Goal: Task Accomplishment & Management: Complete application form

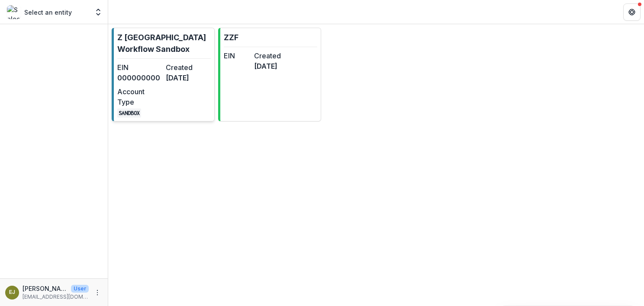
click at [147, 71] on dt "EIN" at bounding box center [139, 67] width 45 height 10
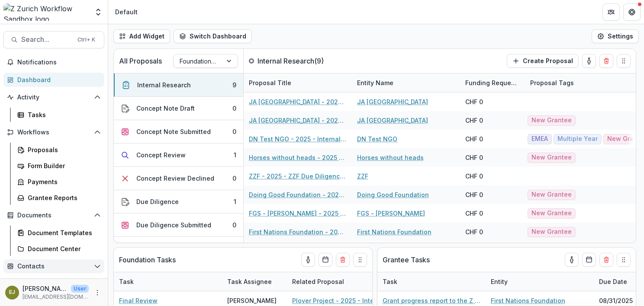
scroll to position [81, 0]
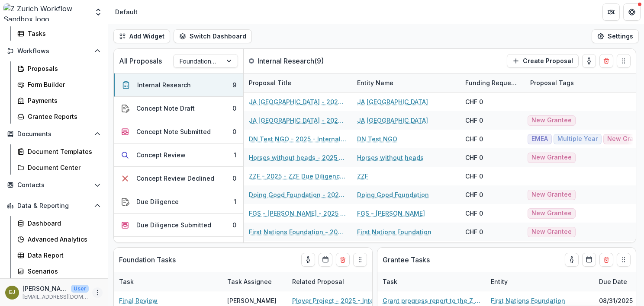
click at [94, 293] on icon "More" at bounding box center [97, 293] width 7 height 7
click at [144, 273] on link "User Settings" at bounding box center [152, 274] width 93 height 14
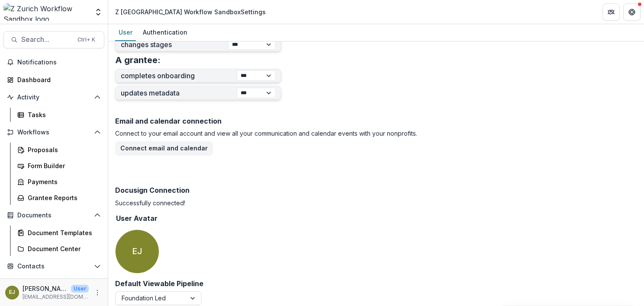
scroll to position [400, 0]
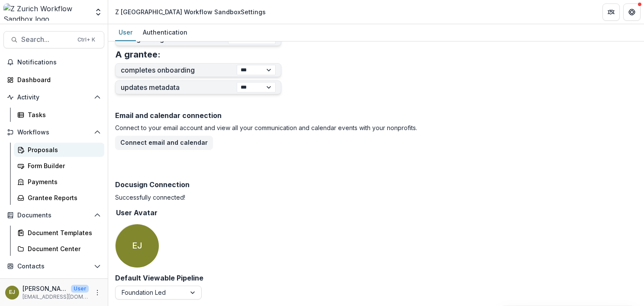
click at [43, 154] on div "Proposals" at bounding box center [63, 149] width 70 height 9
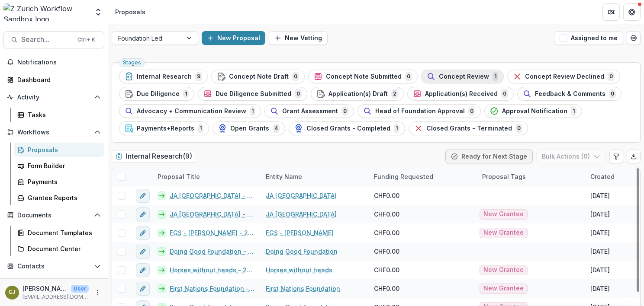
click at [445, 75] on span "Concept Review" at bounding box center [464, 76] width 50 height 7
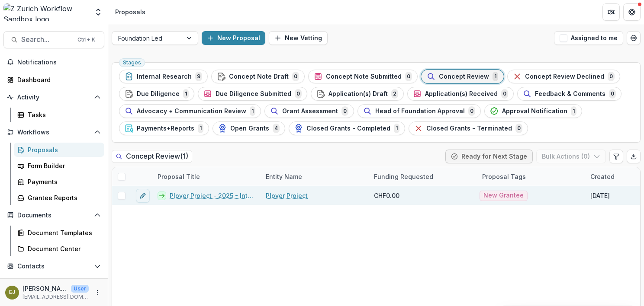
click at [202, 194] on link "Plover Project - 2025 - Internal Research Form" at bounding box center [213, 195] width 86 height 9
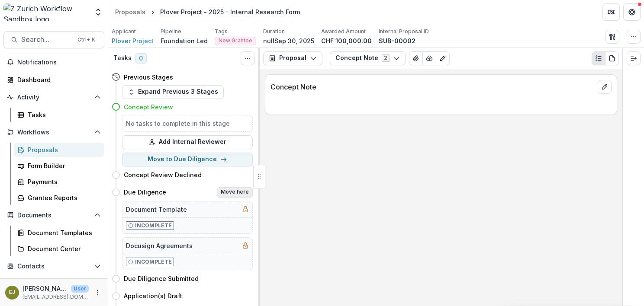
click at [231, 190] on button "Move here" at bounding box center [235, 192] width 36 height 10
select select "**********"
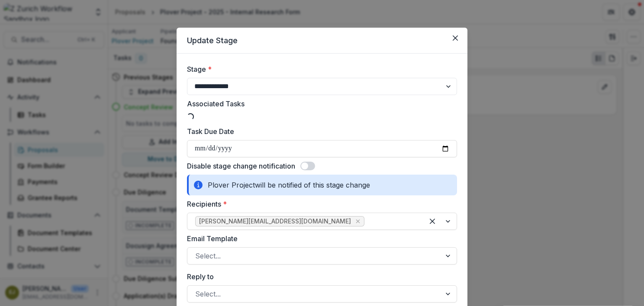
select select "**********"
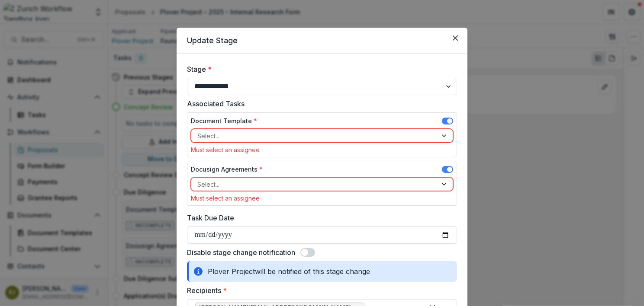
click at [219, 135] on div at bounding box center [314, 136] width 234 height 11
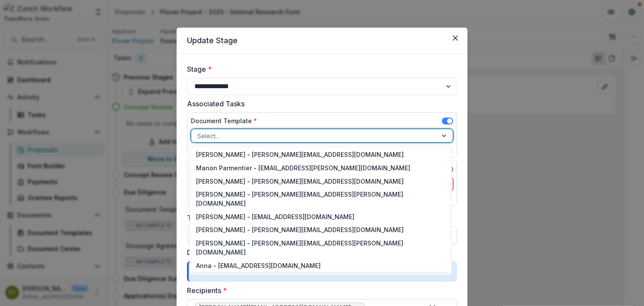
click at [242, 272] on div "[PERSON_NAME] - [PERSON_NAME][EMAIL_ADDRESS][DOMAIN_NAME]" at bounding box center [321, 278] width 258 height 13
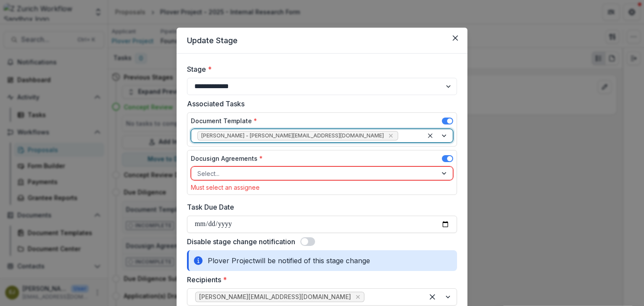
click at [230, 172] on div at bounding box center [314, 173] width 234 height 11
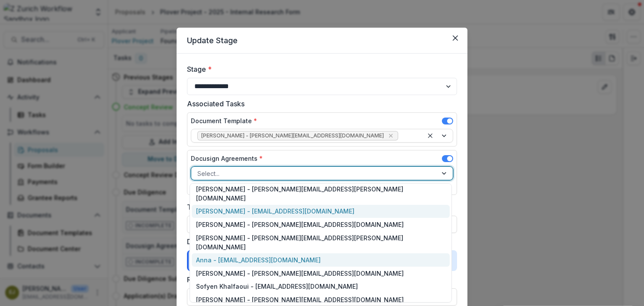
scroll to position [43, 0]
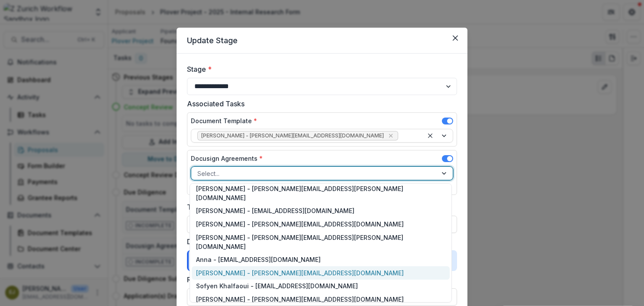
click at [251, 267] on div "[PERSON_NAME] - [PERSON_NAME][EMAIL_ADDRESS][DOMAIN_NAME]" at bounding box center [321, 273] width 258 height 13
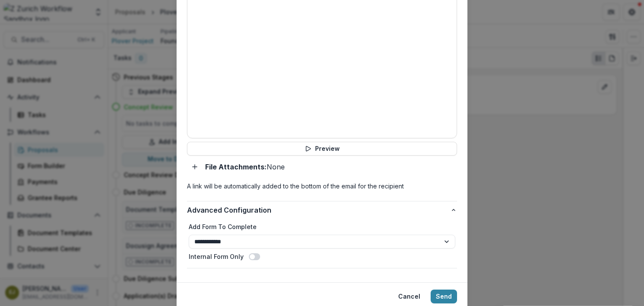
scroll to position [433, 0]
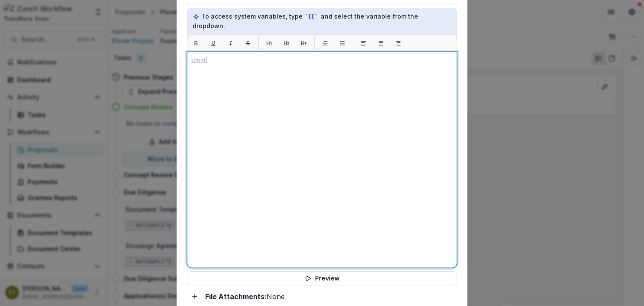
click at [251, 99] on div at bounding box center [322, 160] width 262 height 209
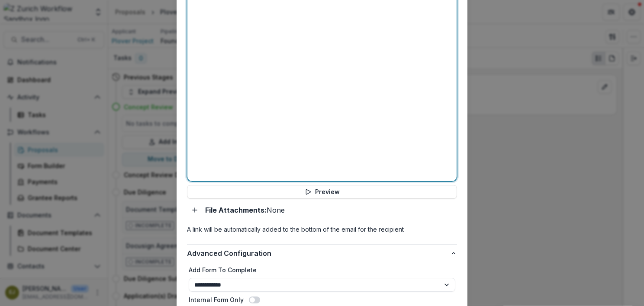
scroll to position [563, 0]
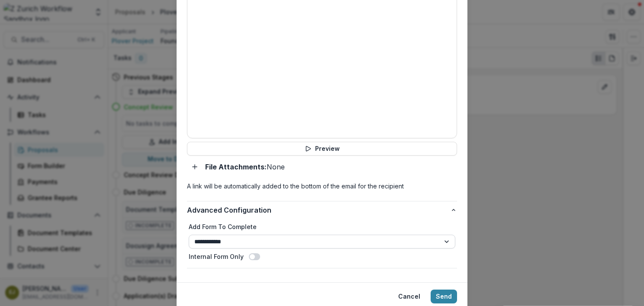
click at [446, 235] on select "**********" at bounding box center [322, 242] width 267 height 14
click at [233, 290] on div "Cancel Send" at bounding box center [322, 297] width 270 height 14
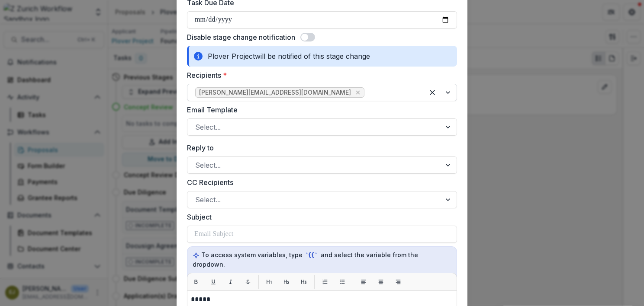
scroll to position [0, 0]
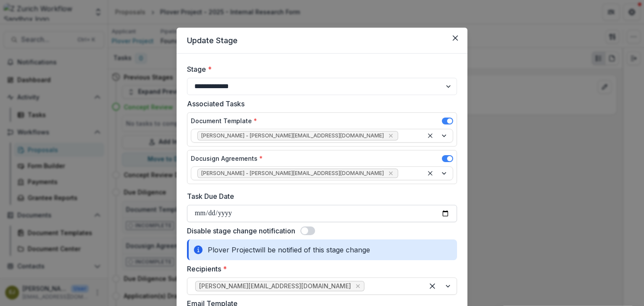
click at [444, 213] on input "Task Due Date" at bounding box center [322, 213] width 270 height 17
click at [405, 220] on input "Task Due Date" at bounding box center [322, 213] width 270 height 17
click at [305, 230] on span at bounding box center [304, 231] width 7 height 7
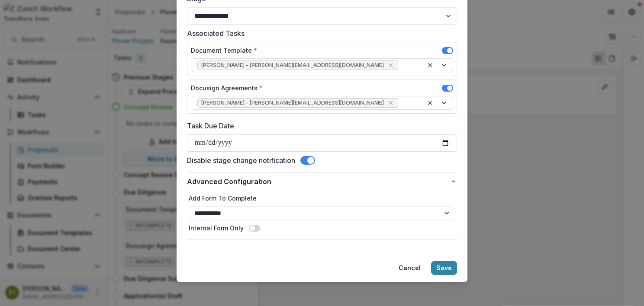
scroll to position [73, 0]
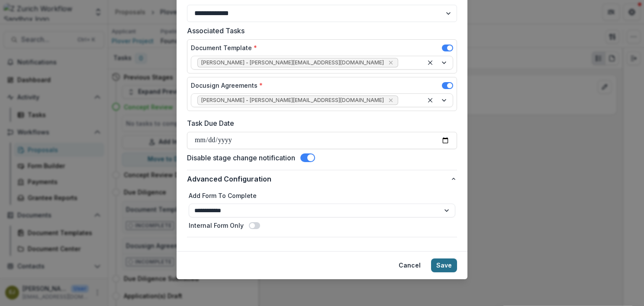
click at [445, 269] on button "Save" at bounding box center [444, 266] width 26 height 14
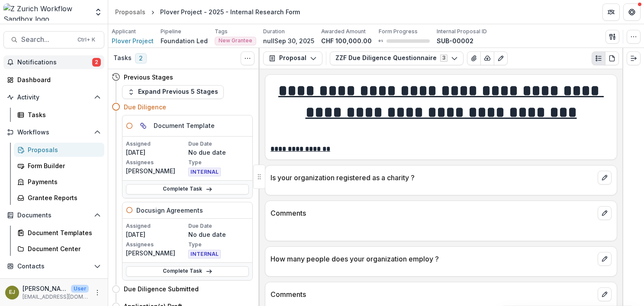
click at [29, 59] on span "Notifications" at bounding box center [54, 62] width 75 height 7
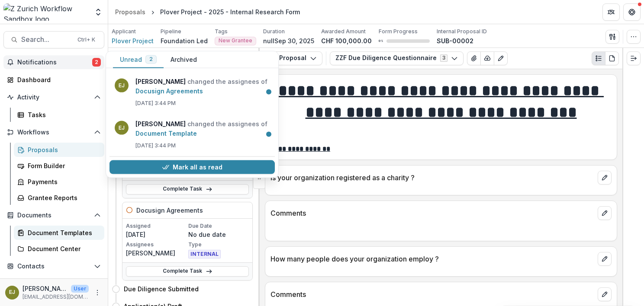
click at [47, 234] on div "Document Templates" at bounding box center [63, 233] width 70 height 9
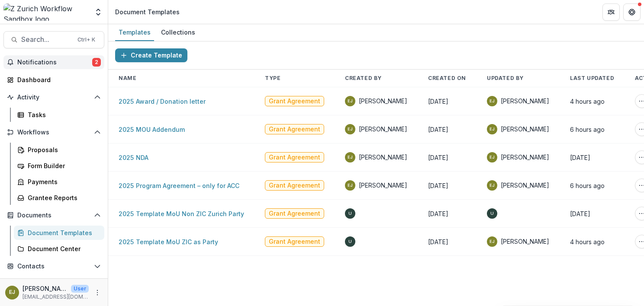
click at [41, 64] on span "Notifications" at bounding box center [54, 62] width 75 height 7
click at [46, 149] on div "Proposals" at bounding box center [63, 149] width 70 height 9
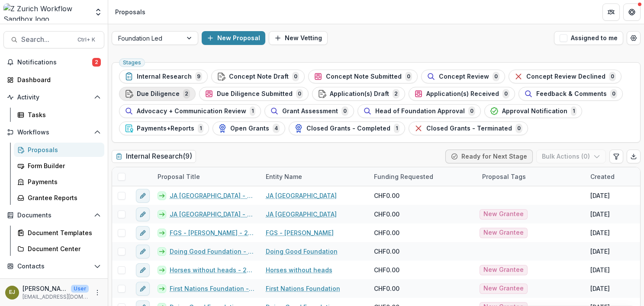
click at [146, 94] on span "Due Diligence" at bounding box center [158, 93] width 43 height 7
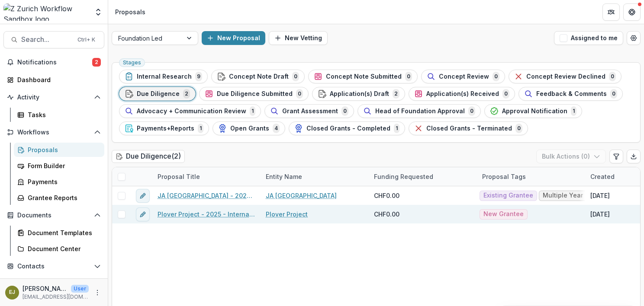
click at [203, 213] on link "Plover Project - 2025 - Internal Research Form" at bounding box center [207, 214] width 98 height 9
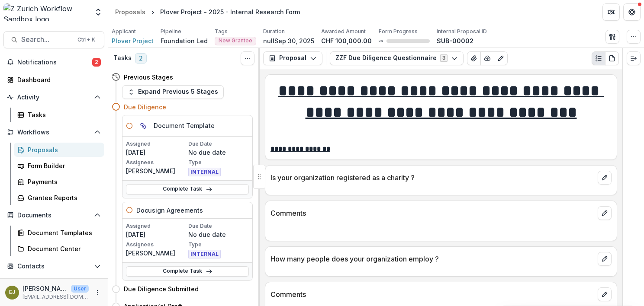
click at [169, 125] on h5 "Document Template" at bounding box center [184, 125] width 61 height 9
click at [178, 190] on link "Complete Task" at bounding box center [187, 189] width 123 height 10
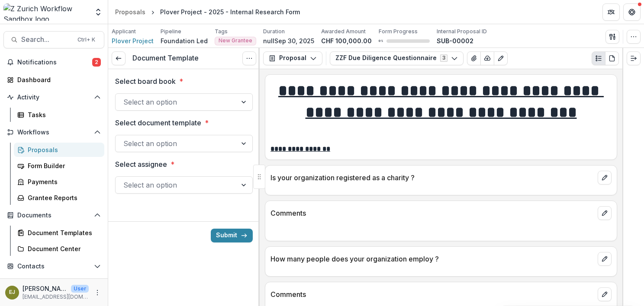
click at [173, 99] on div at bounding box center [176, 102] width 106 height 12
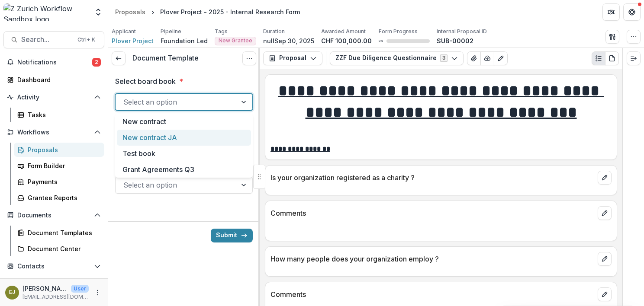
click at [154, 135] on div "New contract JA" at bounding box center [184, 138] width 134 height 16
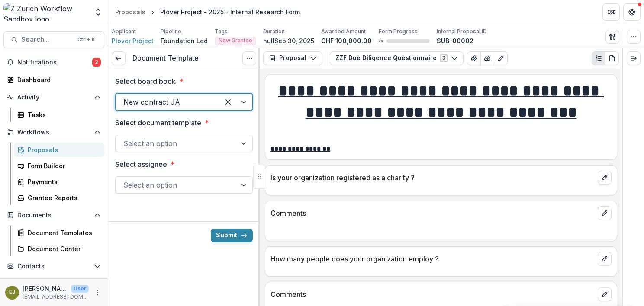
click at [173, 105] on div at bounding box center [167, 102] width 88 height 12
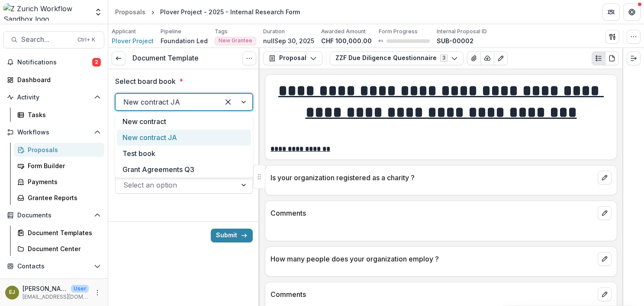
click at [163, 136] on div "New contract JA" at bounding box center [184, 138] width 134 height 16
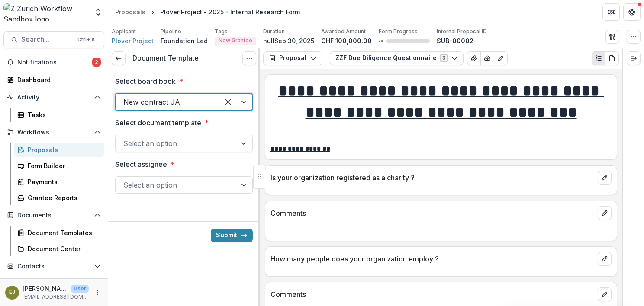
click at [166, 145] on div at bounding box center [176, 144] width 106 height 12
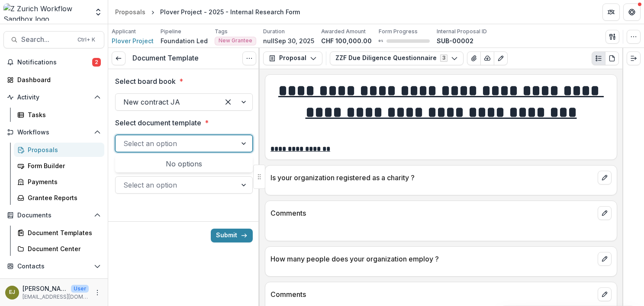
click at [241, 142] on div at bounding box center [245, 143] width 16 height 16
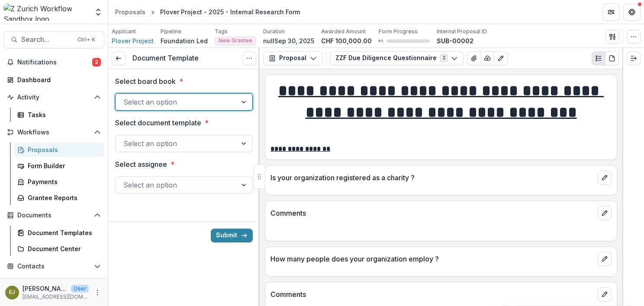
click at [245, 102] on div at bounding box center [245, 102] width 16 height 16
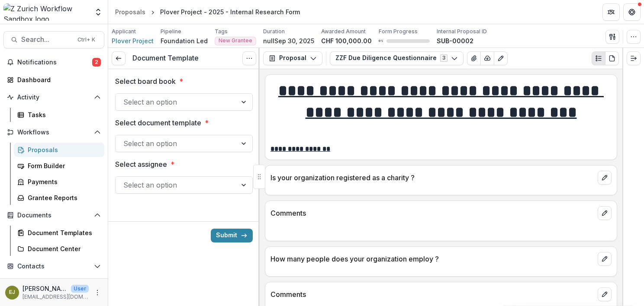
click at [162, 213] on div at bounding box center [183, 215] width 151 height 14
click at [161, 187] on div at bounding box center [176, 185] width 106 height 12
click at [213, 81] on label "Select board book *" at bounding box center [181, 81] width 132 height 10
click at [126, 97] on input "Select board book *" at bounding box center [124, 102] width 2 height 10
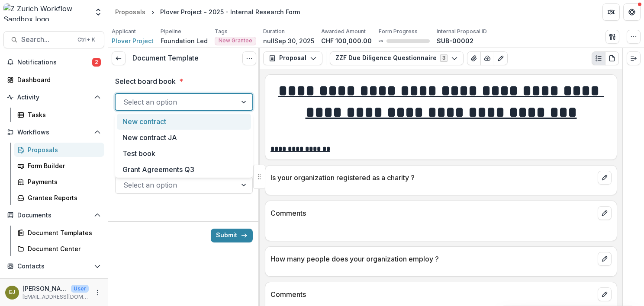
click at [193, 101] on div at bounding box center [176, 102] width 106 height 12
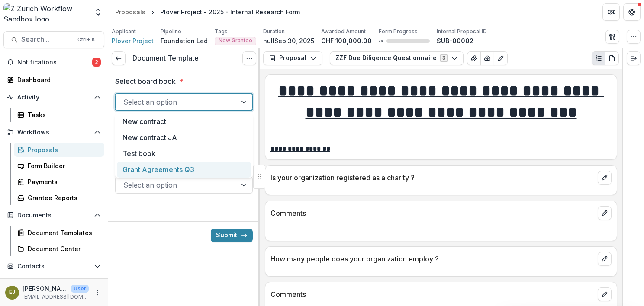
click at [151, 246] on div "Submit" at bounding box center [183, 236] width 151 height 28
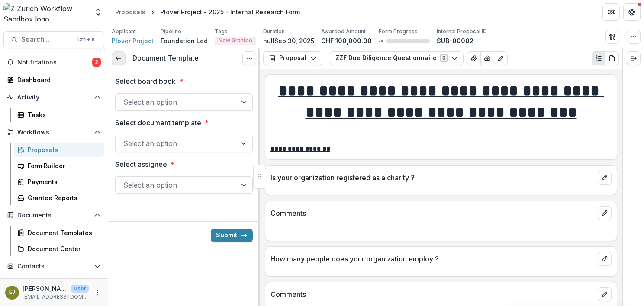
click at [116, 58] on polyline at bounding box center [117, 58] width 2 height 3
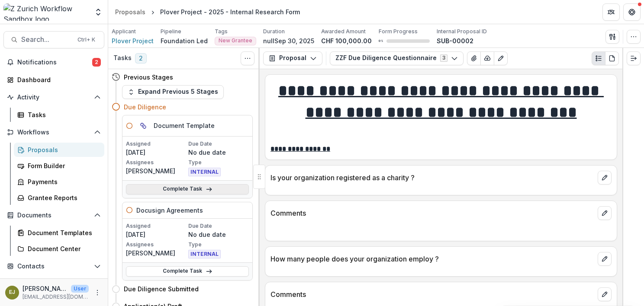
click at [193, 190] on link "Complete Task" at bounding box center [187, 189] width 123 height 10
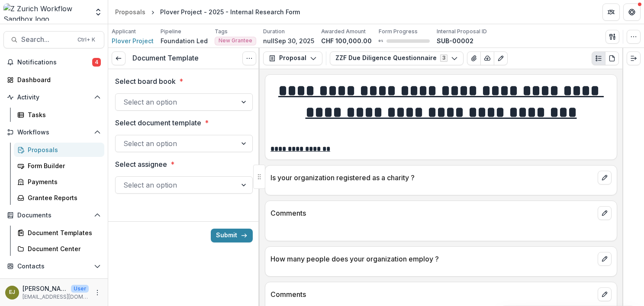
click at [169, 101] on div at bounding box center [176, 102] width 106 height 12
click at [150, 248] on div "Submit" at bounding box center [183, 236] width 151 height 28
click at [119, 60] on icon at bounding box center [118, 58] width 7 height 7
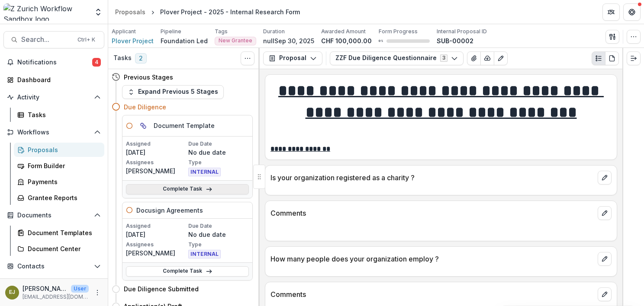
click at [184, 190] on link "Complete Task" at bounding box center [187, 189] width 123 height 10
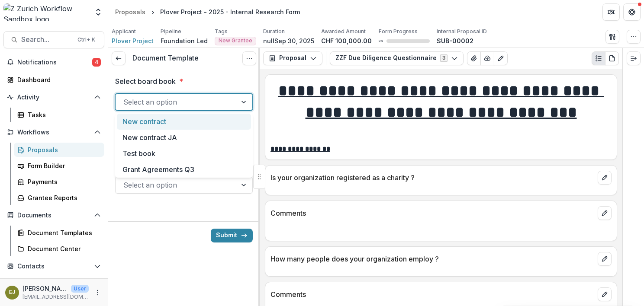
click at [204, 106] on div at bounding box center [176, 102] width 106 height 12
click at [159, 125] on div "New contract" at bounding box center [184, 122] width 134 height 16
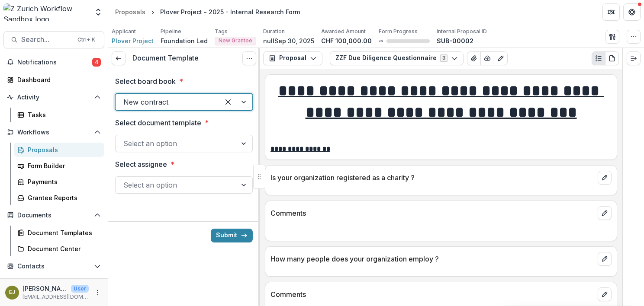
click at [189, 149] on div "Select an option" at bounding box center [176, 144] width 121 height 14
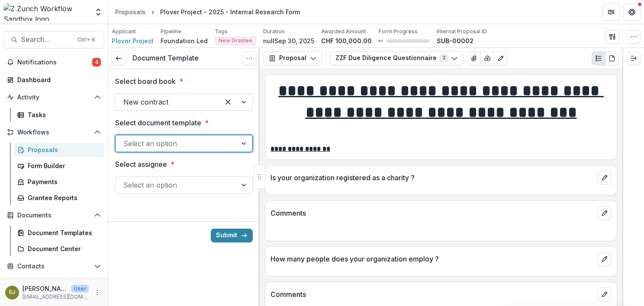
click at [244, 144] on div at bounding box center [245, 143] width 16 height 16
click at [143, 166] on p "Select assignee" at bounding box center [141, 164] width 52 height 10
click at [126, 180] on input "Select assignee *" at bounding box center [124, 185] width 2 height 10
click at [242, 142] on div at bounding box center [245, 143] width 16 height 16
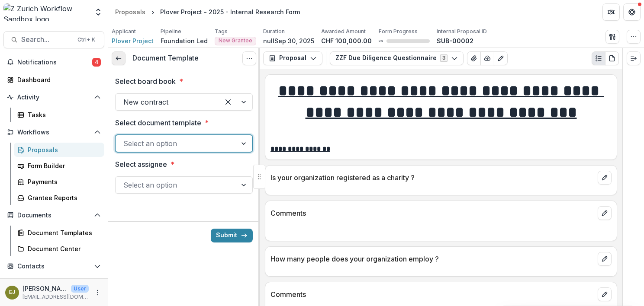
click at [117, 60] on icon at bounding box center [118, 58] width 7 height 7
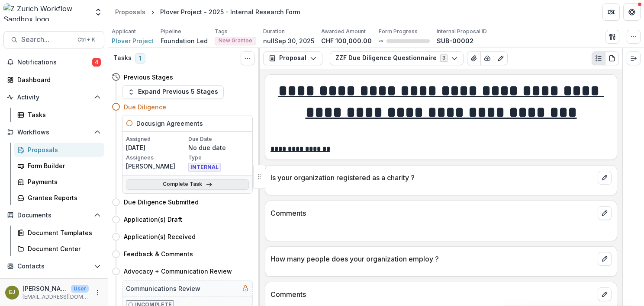
click at [180, 186] on link "Complete Task" at bounding box center [187, 185] width 123 height 10
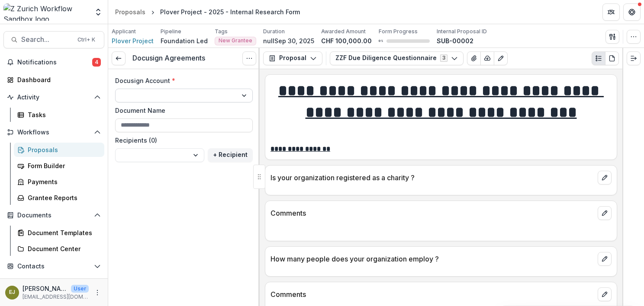
click at [216, 96] on select "**********" at bounding box center [184, 96] width 138 height 14
select select "**********"
click at [115, 89] on select "**********" at bounding box center [184, 96] width 138 height 14
click at [220, 123] on input "Document Name" at bounding box center [184, 126] width 138 height 14
type input "*"
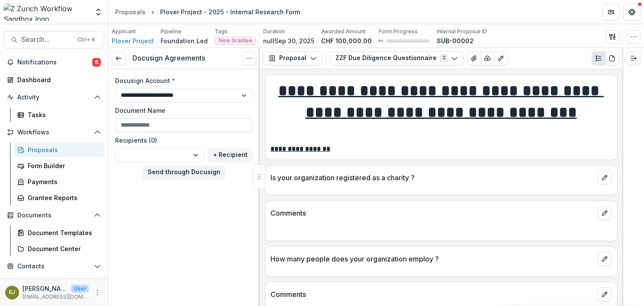
click at [179, 231] on div "**********" at bounding box center [183, 177] width 151 height 258
click at [231, 95] on select "**********" at bounding box center [184, 96] width 138 height 14
click at [114, 62] on link at bounding box center [119, 59] width 14 height 14
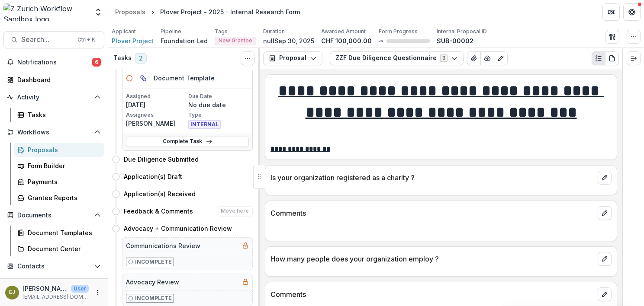
scroll to position [87, 0]
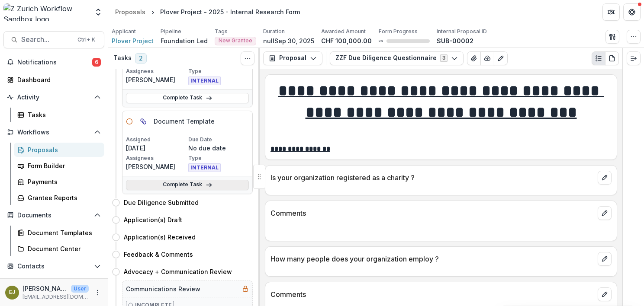
click at [178, 187] on link "Complete Task" at bounding box center [187, 185] width 123 height 10
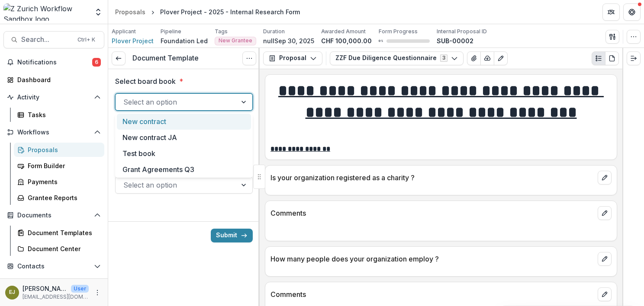
click at [231, 101] on div "Select an option" at bounding box center [176, 102] width 121 height 14
click at [147, 122] on div "New contract" at bounding box center [184, 122] width 134 height 16
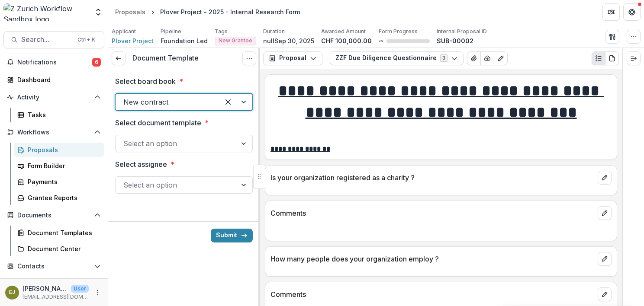
click at [158, 144] on div at bounding box center [176, 144] width 106 height 12
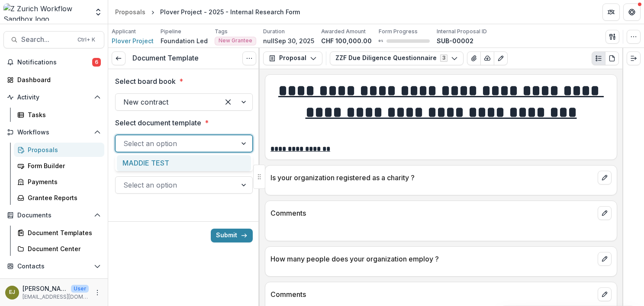
click at [158, 163] on div "MADDIE TEST" at bounding box center [184, 163] width 134 height 16
click at [163, 187] on div at bounding box center [176, 185] width 106 height 12
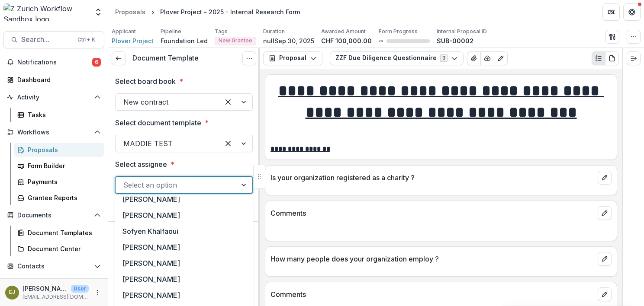
scroll to position [126, 0]
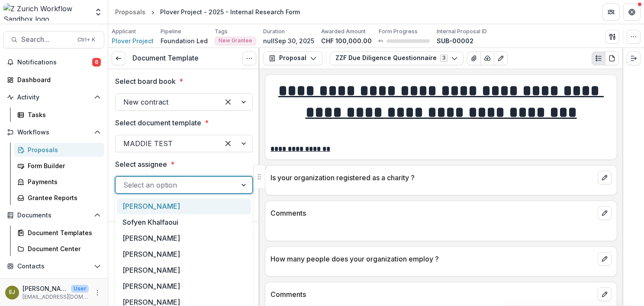
click at [158, 208] on div "[PERSON_NAME]" at bounding box center [184, 207] width 134 height 16
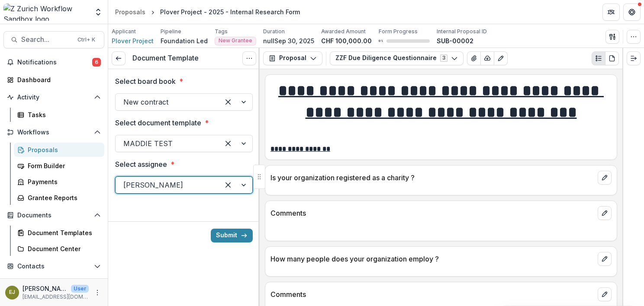
click at [156, 243] on div "Submit" at bounding box center [183, 236] width 151 height 28
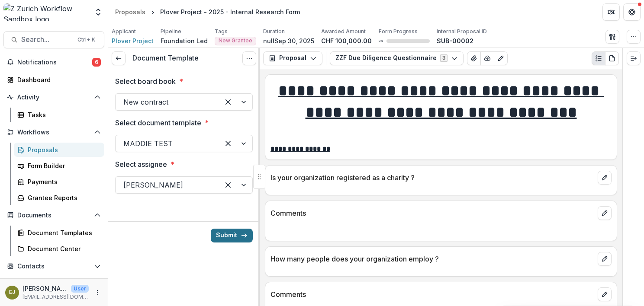
click at [221, 234] on button "Submit" at bounding box center [232, 236] width 42 height 14
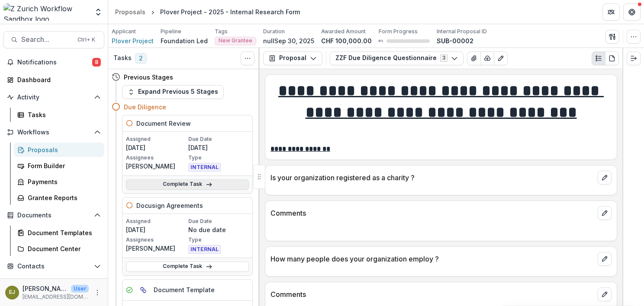
click at [169, 187] on link "Complete Task" at bounding box center [187, 185] width 123 height 10
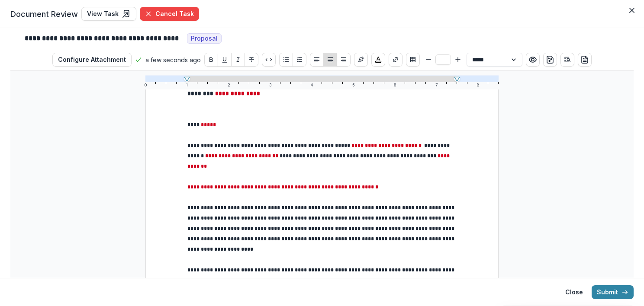
scroll to position [87, 0]
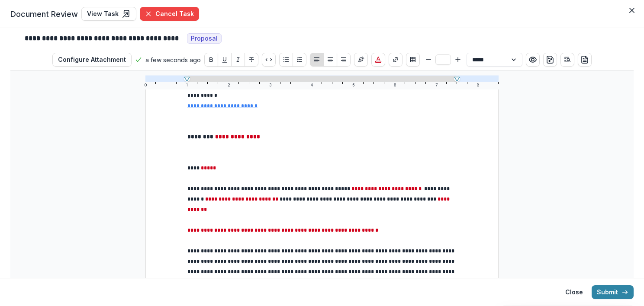
type input "*"
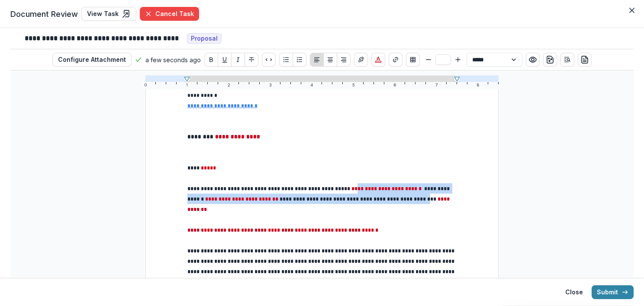
drag, startPoint x: 343, startPoint y: 187, endPoint x: 403, endPoint y: 194, distance: 60.5
click at [403, 194] on p "**********" at bounding box center [321, 199] width 269 height 31
click at [374, 187] on span "**********" at bounding box center [386, 189] width 70 height 6
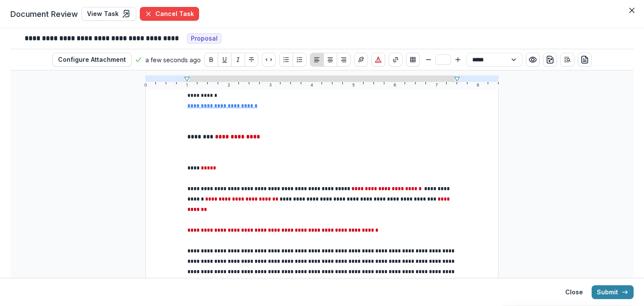
click at [351, 187] on span "**********" at bounding box center [386, 189] width 70 height 6
drag, startPoint x: 444, startPoint y: 189, endPoint x: 372, endPoint y: 188, distance: 72.3
click at [372, 188] on p "**********" at bounding box center [321, 199] width 269 height 31
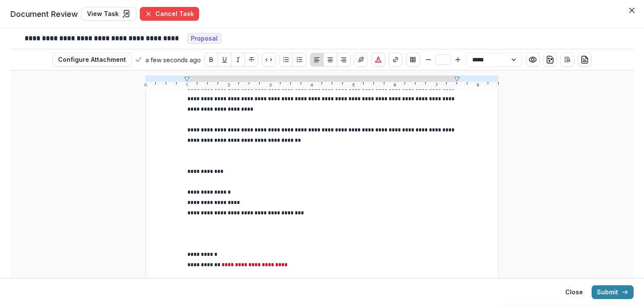
scroll to position [296, 0]
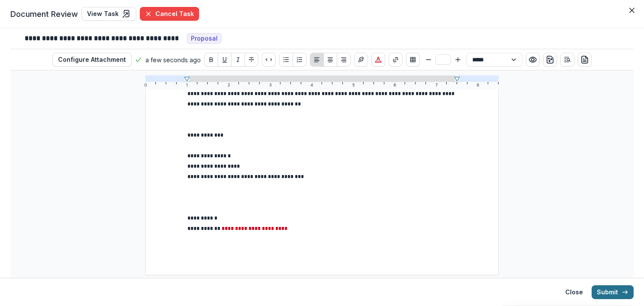
click at [612, 290] on button "Submit" at bounding box center [613, 293] width 42 height 14
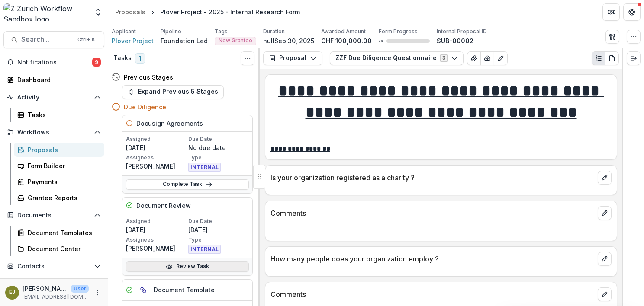
click at [196, 267] on link "Review Task" at bounding box center [187, 267] width 123 height 10
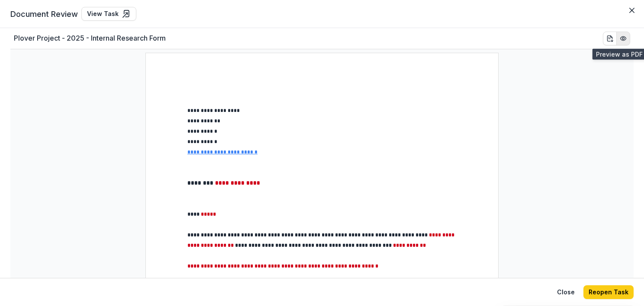
click at [622, 36] on icon "PDF Preview" at bounding box center [624, 38] width 6 height 4
click at [567, 291] on button "Close" at bounding box center [566, 293] width 28 height 14
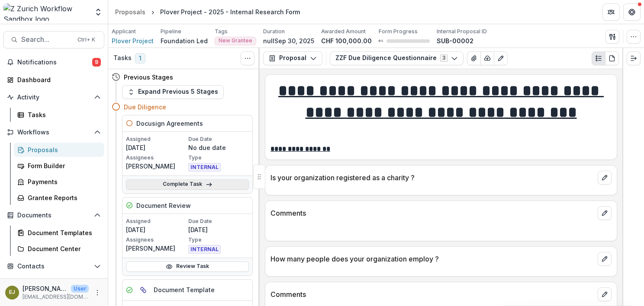
click at [178, 183] on link "Complete Task" at bounding box center [187, 185] width 123 height 10
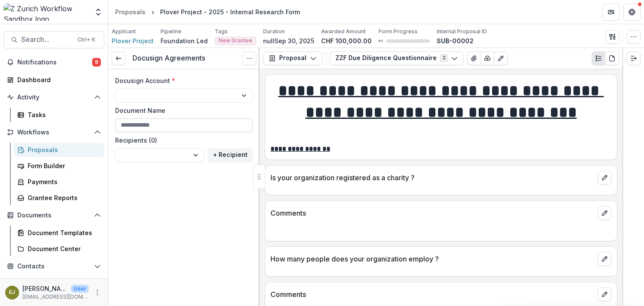
click at [149, 126] on input "Document Name" at bounding box center [184, 126] width 138 height 14
click at [164, 96] on select "**********" at bounding box center [184, 96] width 138 height 14
select select "**********"
click at [115, 89] on select "**********" at bounding box center [184, 96] width 138 height 14
click at [163, 127] on input "Document Name" at bounding box center [184, 126] width 138 height 14
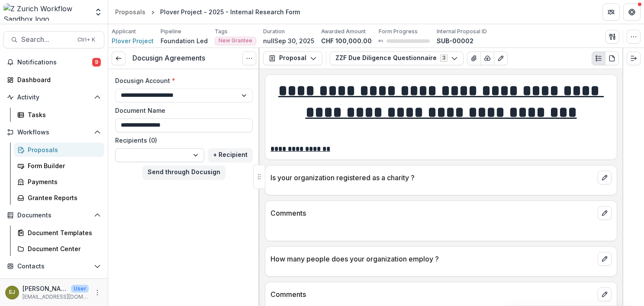
type input "**********"
click at [197, 154] on select "**********" at bounding box center [159, 155] width 89 height 14
click at [223, 151] on button "+ Recipient" at bounding box center [230, 155] width 45 height 14
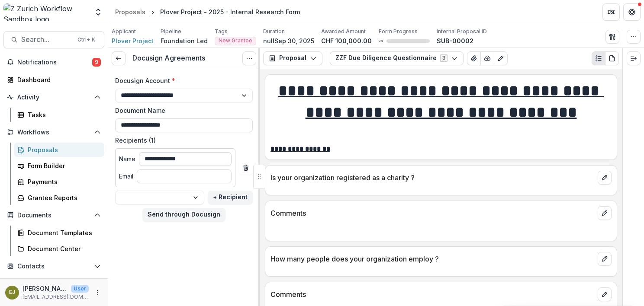
click at [147, 158] on input "**********" at bounding box center [185, 159] width 93 height 14
type input "**********"
click at [165, 175] on input "Recipients (1)" at bounding box center [184, 177] width 95 height 14
type input "**********"
click at [235, 195] on button "+ Recipient" at bounding box center [230, 198] width 45 height 14
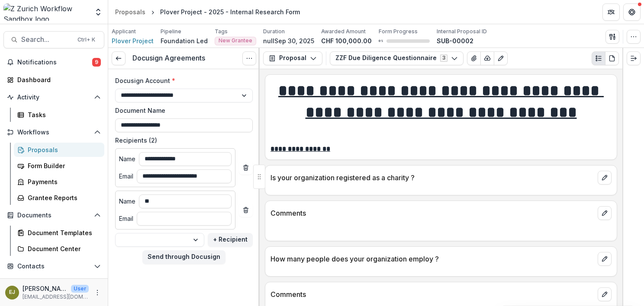
type input "*"
click at [190, 256] on button "Send through Docusign" at bounding box center [183, 258] width 83 height 14
